Goal: Find specific page/section

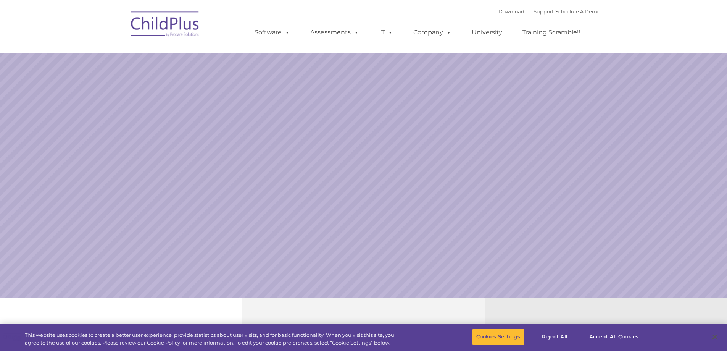
select select "MEDIUM"
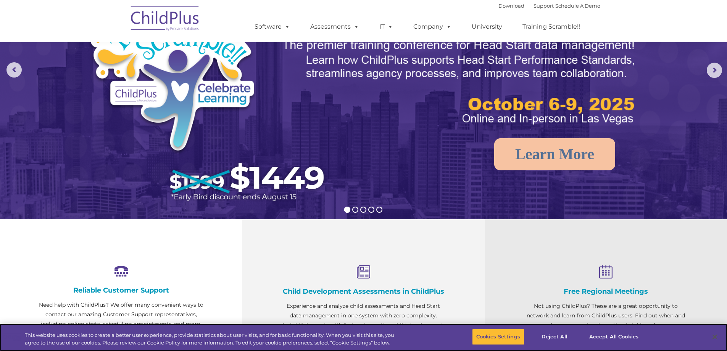
scroll to position [22, 0]
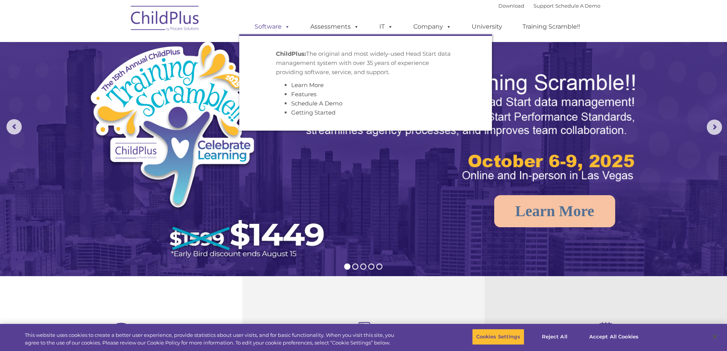
click at [283, 29] on span at bounding box center [286, 26] width 8 height 7
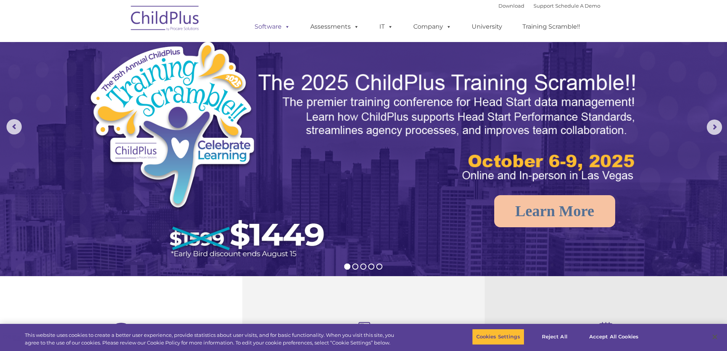
click at [283, 29] on span at bounding box center [286, 26] width 8 height 7
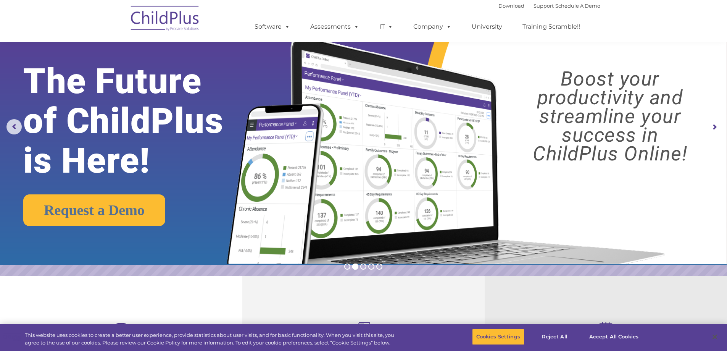
click at [662, 19] on nav "Download Support | Schedule A Demo  MENU MENU Software ChildPlus: The original…" at bounding box center [363, 21] width 727 height 42
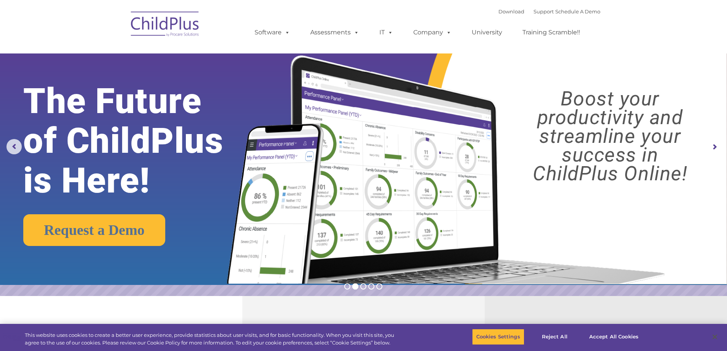
scroll to position [0, 0]
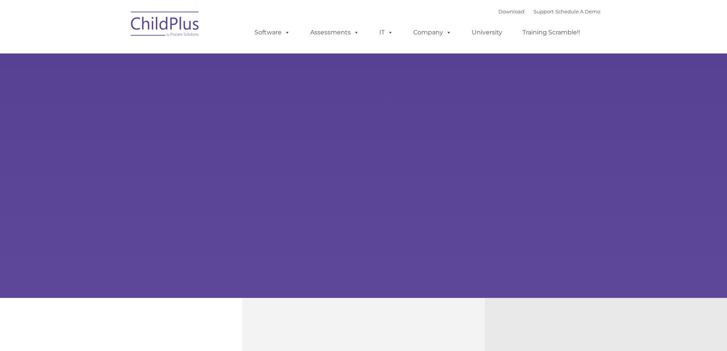
type input ""
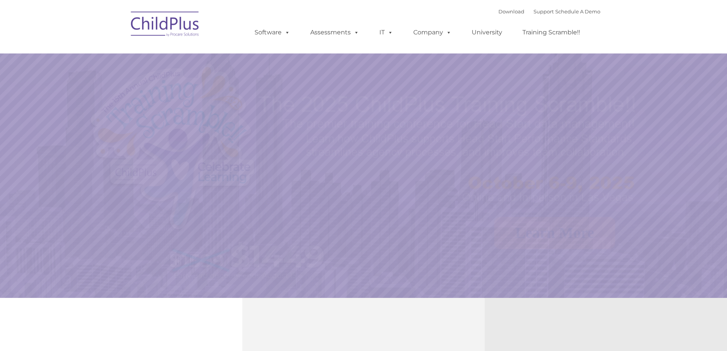
select select "MEDIUM"
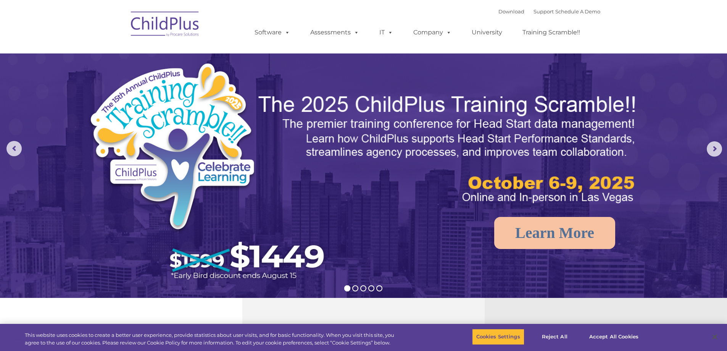
click at [171, 23] on img at bounding box center [165, 25] width 76 height 38
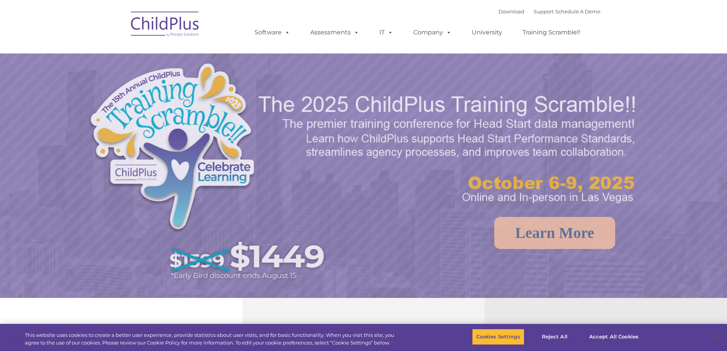
select select "MEDIUM"
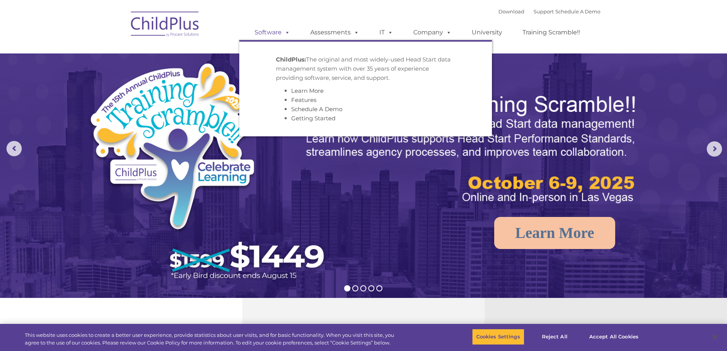
click at [262, 31] on link "Software" at bounding box center [272, 32] width 51 height 15
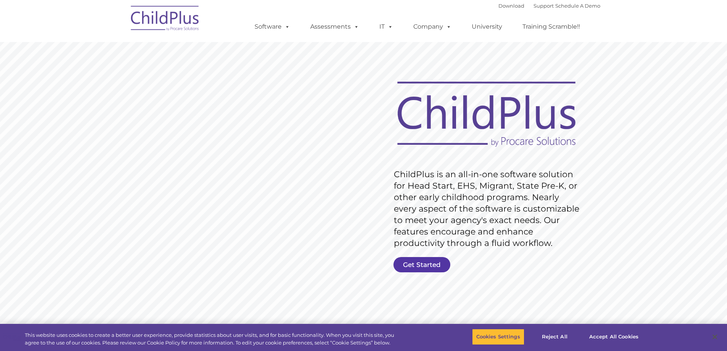
click at [427, 261] on link "Get Started" at bounding box center [422, 264] width 57 height 15
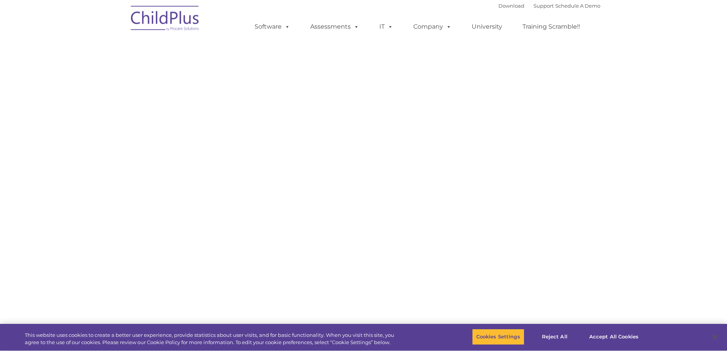
select select "MEDIUM"
